Goal: Information Seeking & Learning: Learn about a topic

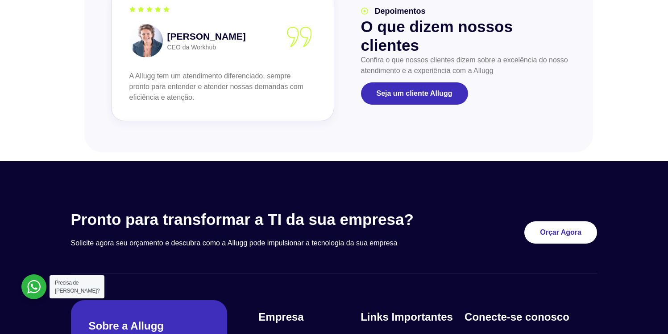
scroll to position [1115, 0]
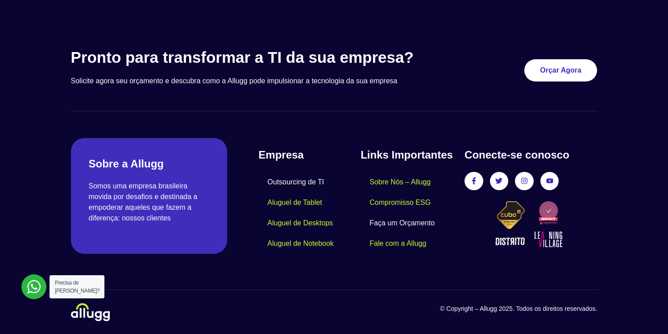
click at [309, 181] on link "Outsourcing de TI" at bounding box center [295, 182] width 74 height 21
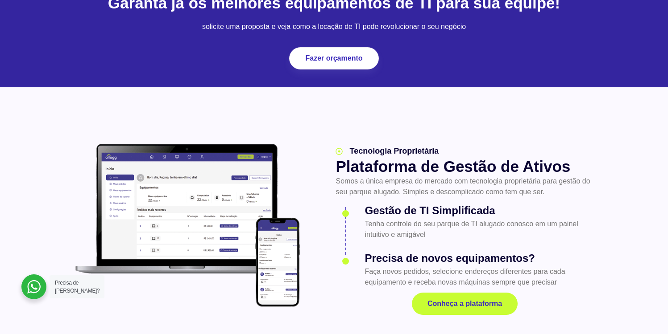
scroll to position [749, 0]
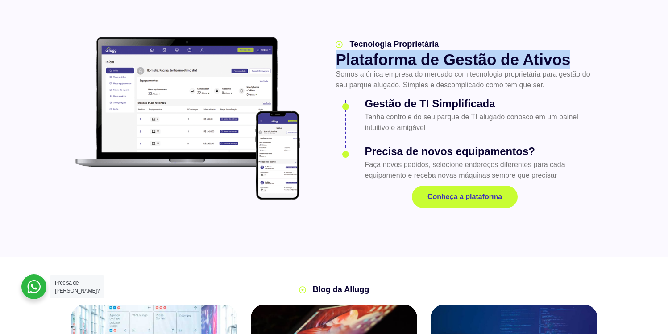
drag, startPoint x: 570, startPoint y: 60, endPoint x: 338, endPoint y: 62, distance: 231.9
click at [338, 62] on h2 "Plataforma de Gestão de Ativos" at bounding box center [464, 59] width 258 height 19
copy h2 "Plataforma de Gestão de Ativos"
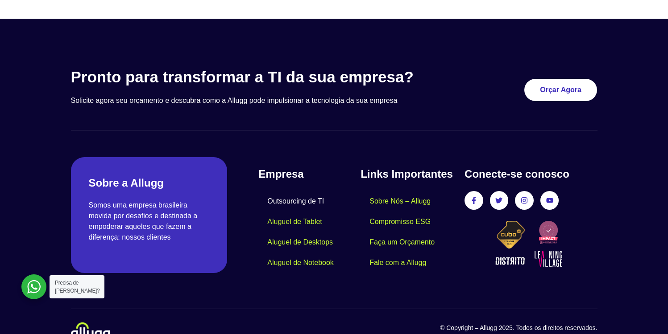
scroll to position [1305, 0]
